Goal: Task Accomplishment & Management: Complete application form

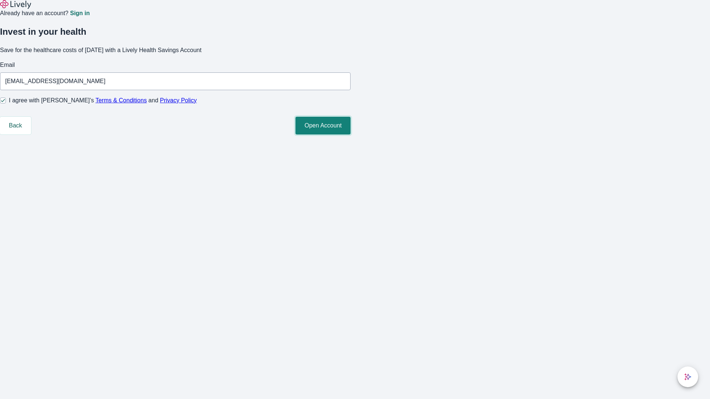
click at [350, 135] on button "Open Account" at bounding box center [322, 126] width 55 height 18
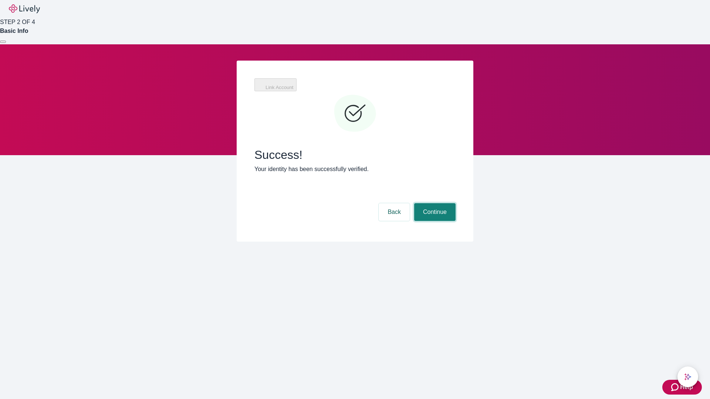
click at [434, 203] on button "Continue" at bounding box center [434, 212] width 41 height 18
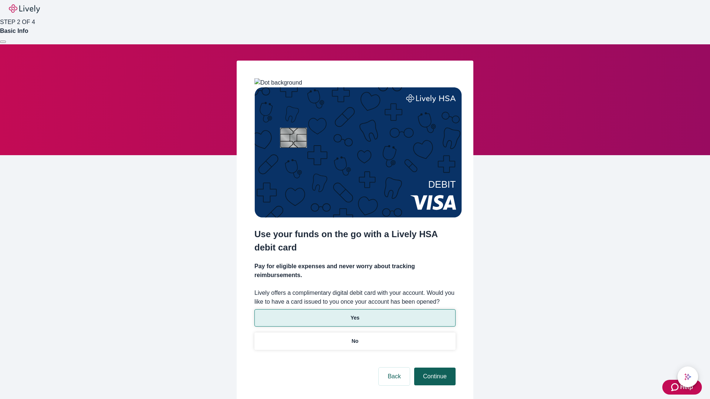
click at [355, 314] on p "Yes" at bounding box center [354, 318] width 9 height 8
click at [434, 368] on button "Continue" at bounding box center [434, 377] width 41 height 18
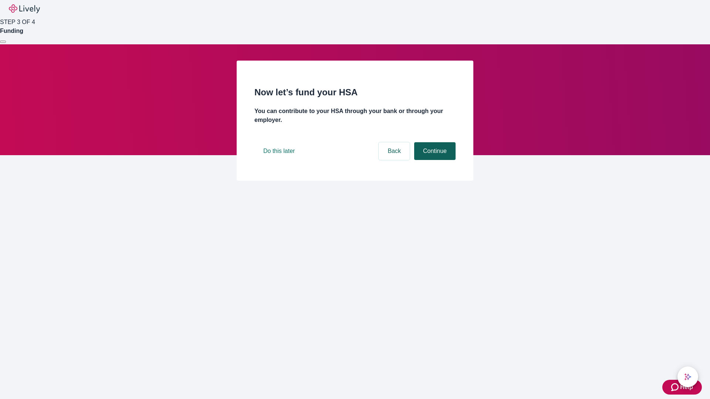
click at [434, 160] on button "Continue" at bounding box center [434, 151] width 41 height 18
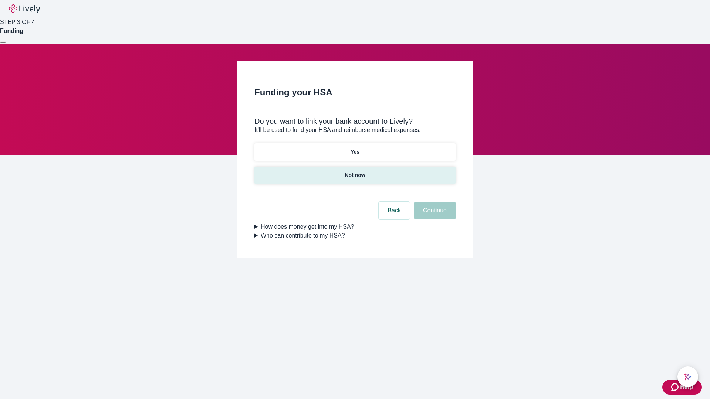
click at [355, 172] on p "Not now" at bounding box center [355, 176] width 20 height 8
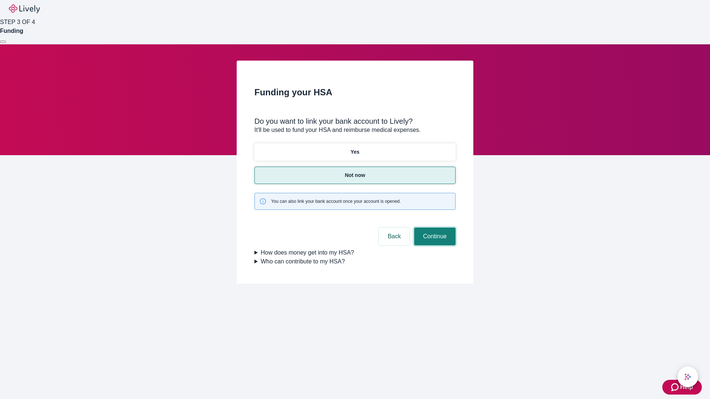
click at [434, 228] on button "Continue" at bounding box center [434, 237] width 41 height 18
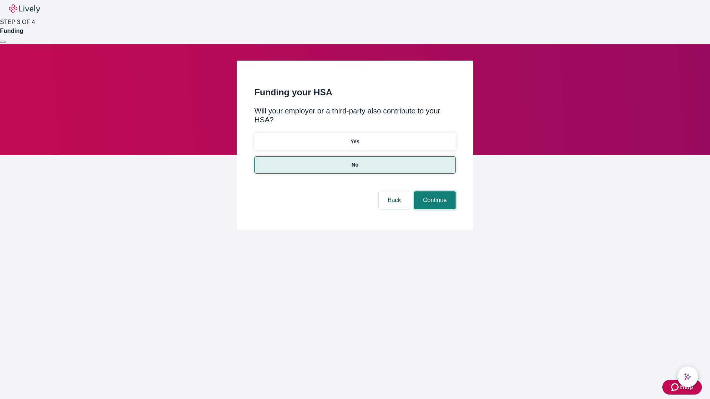
click at [434, 191] on button "Continue" at bounding box center [434, 200] width 41 height 18
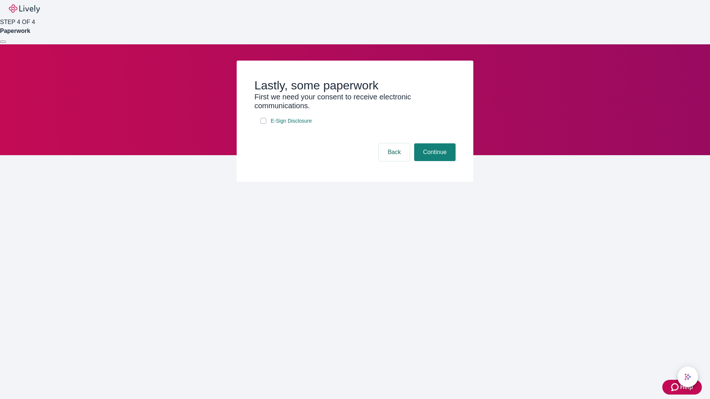
click at [263, 124] on input "E-Sign Disclosure" at bounding box center [263, 121] width 6 height 6
checkbox input "true"
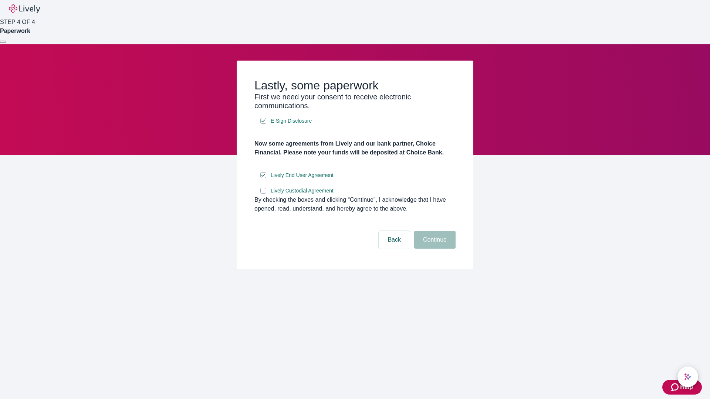
click at [263, 194] on input "Lively Custodial Agreement" at bounding box center [263, 191] width 6 height 6
checkbox input "true"
click at [434, 249] on button "Continue" at bounding box center [434, 240] width 41 height 18
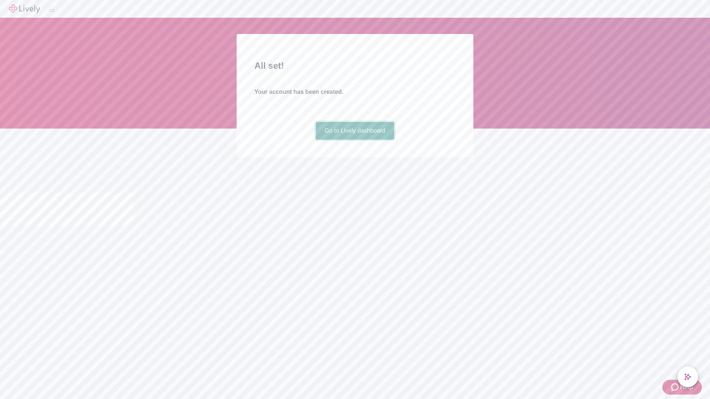
click at [355, 140] on link "Go to Lively dashboard" at bounding box center [355, 131] width 79 height 18
